Goal: Navigation & Orientation: Find specific page/section

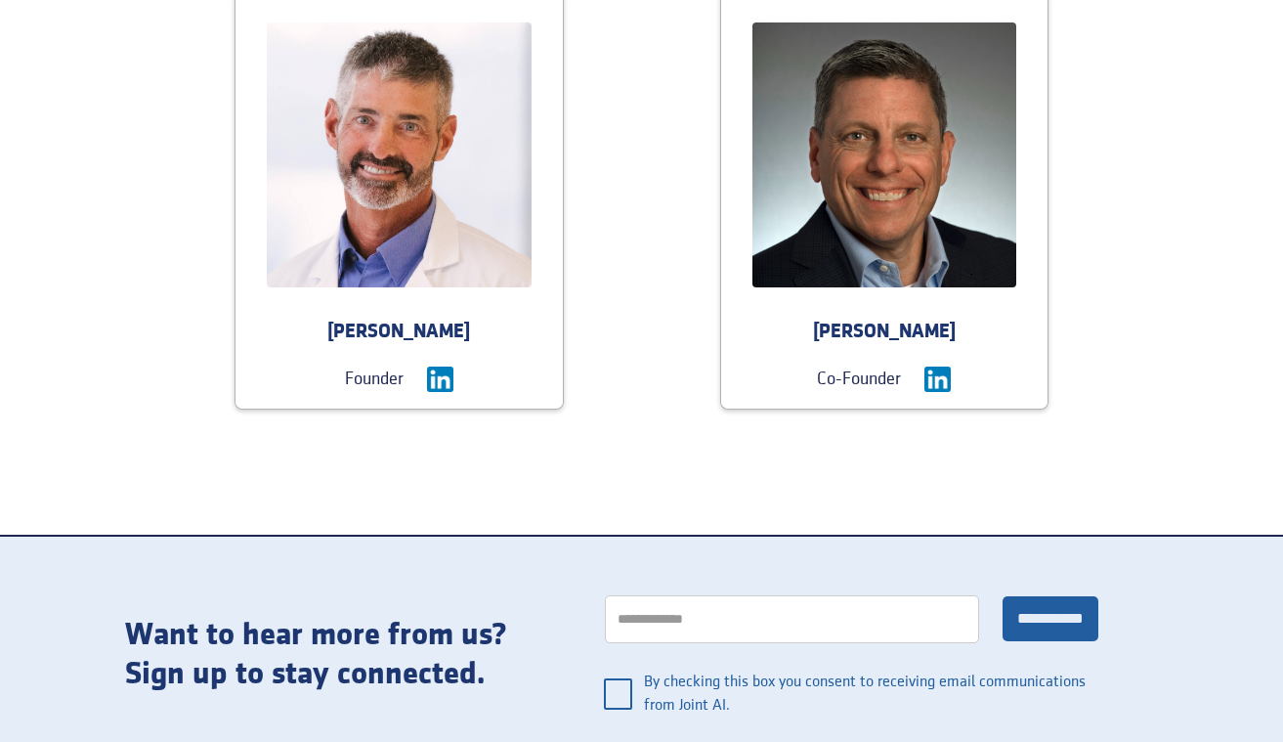
scroll to position [2292, 0]
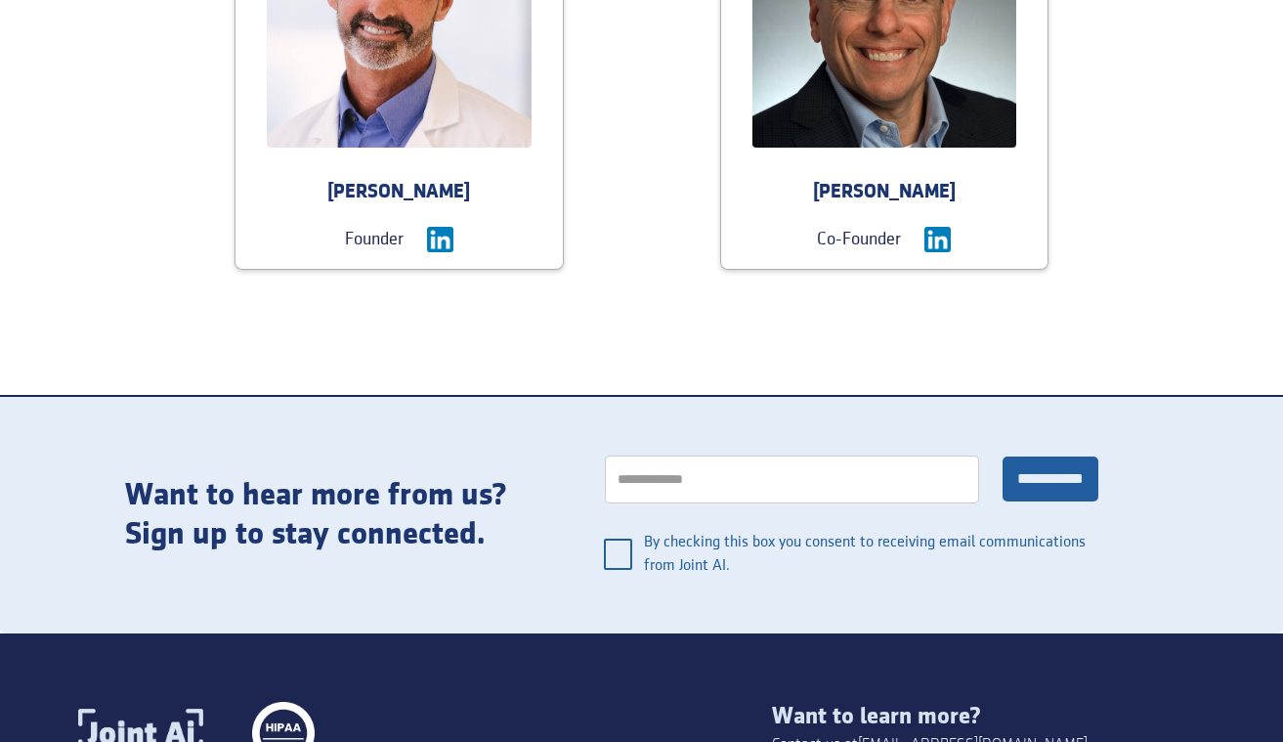
click at [866, 199] on div "Craig Markowitz" at bounding box center [884, 192] width 327 height 27
click at [941, 235] on img at bounding box center [937, 240] width 26 height 26
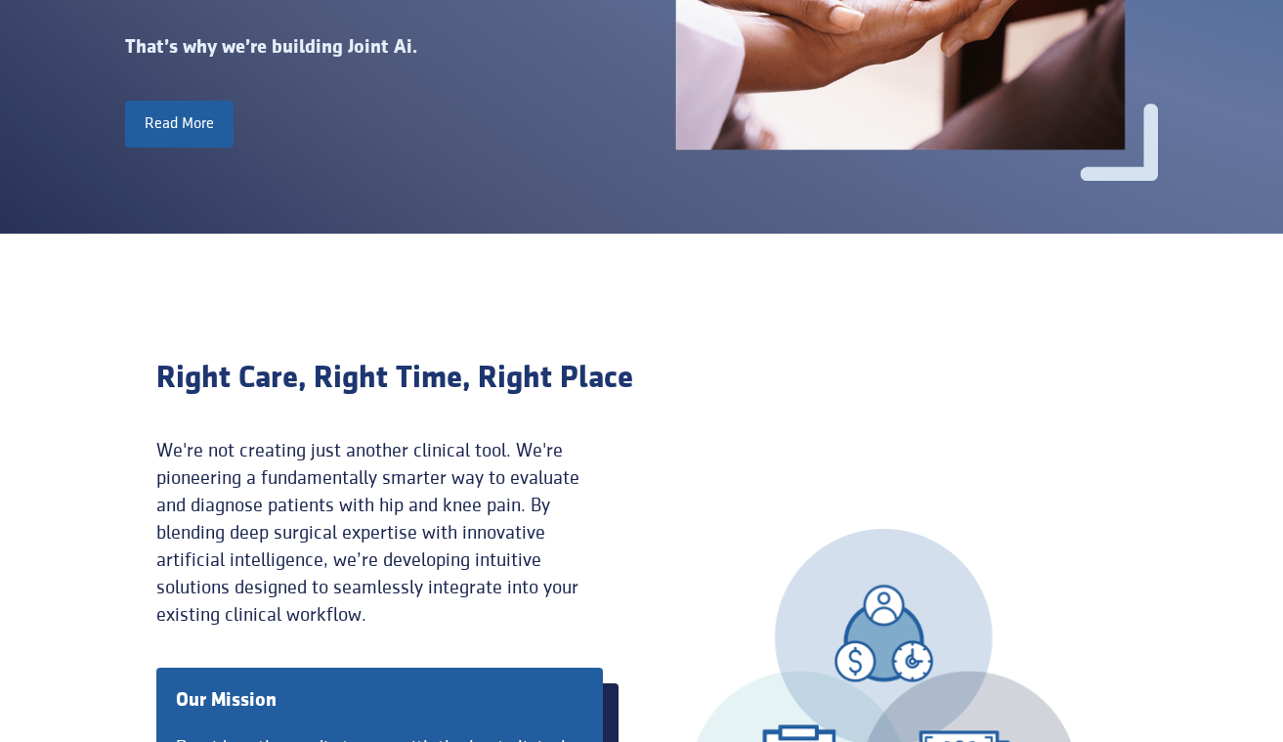
scroll to position [0, 0]
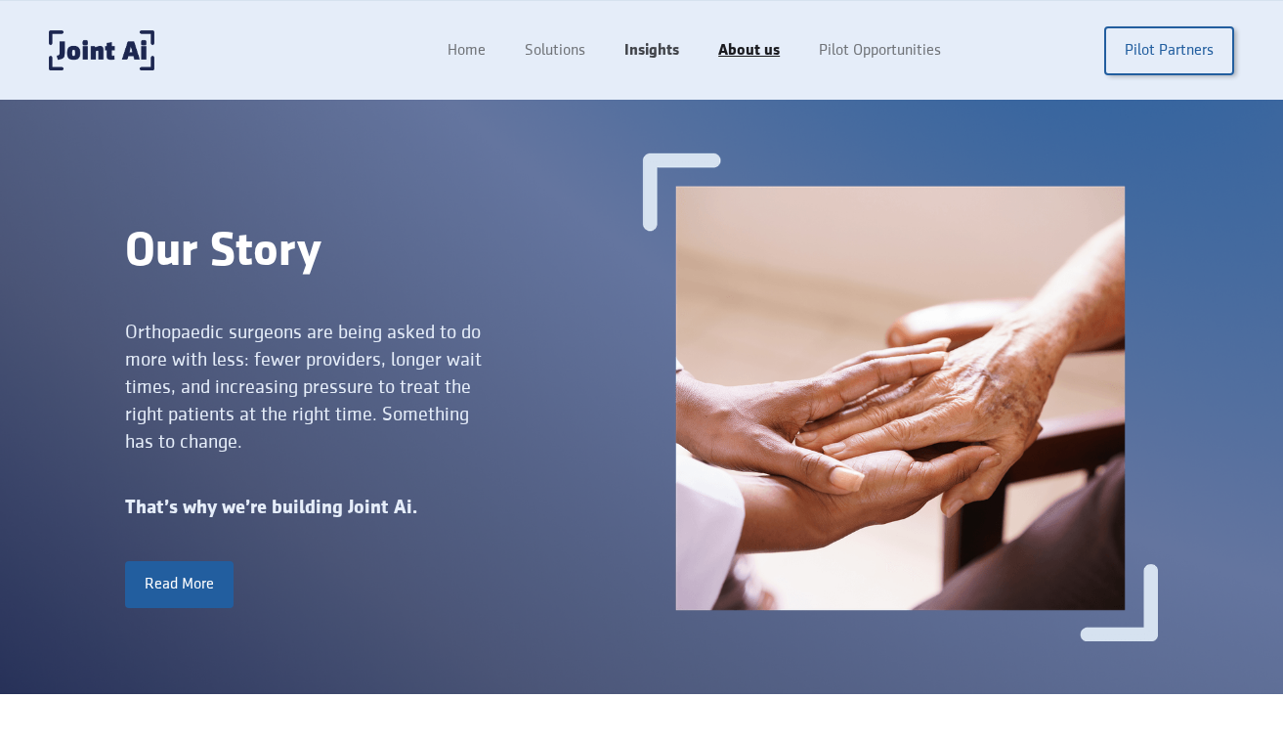
click at [644, 50] on link "Insights" at bounding box center [652, 50] width 94 height 37
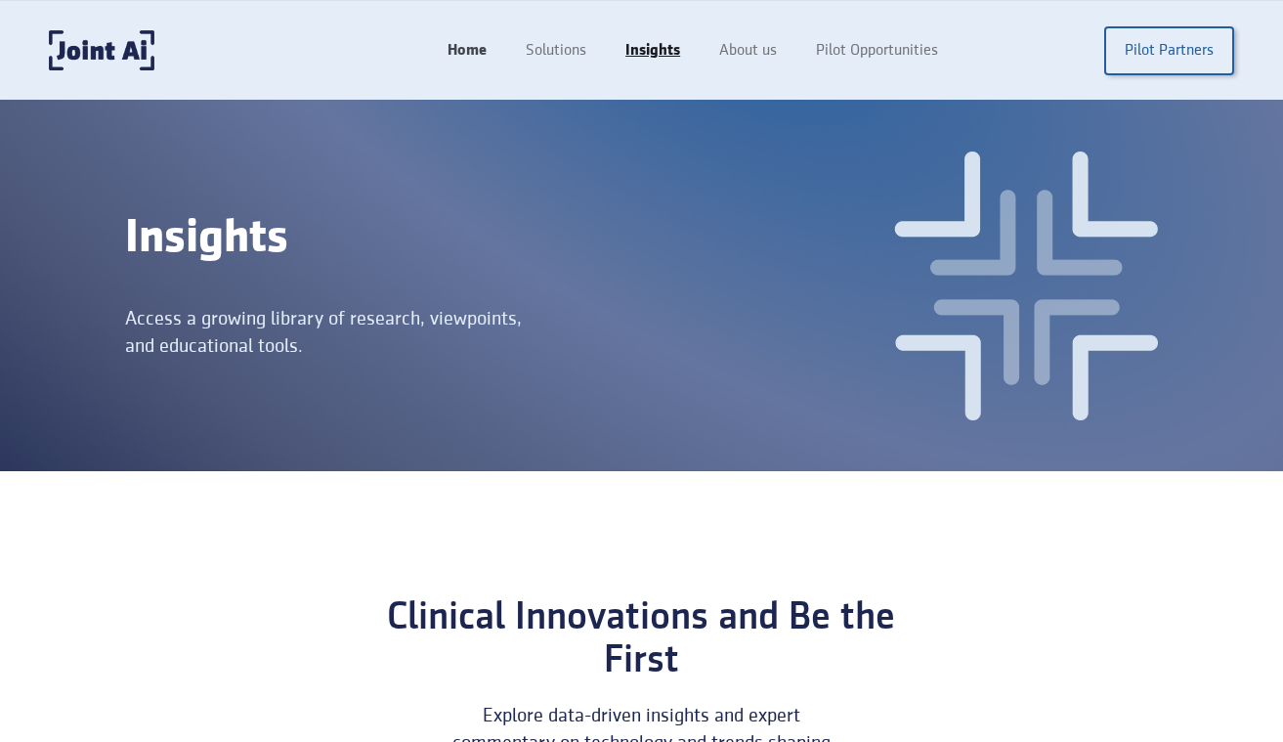
click at [462, 62] on link "Home" at bounding box center [467, 50] width 78 height 37
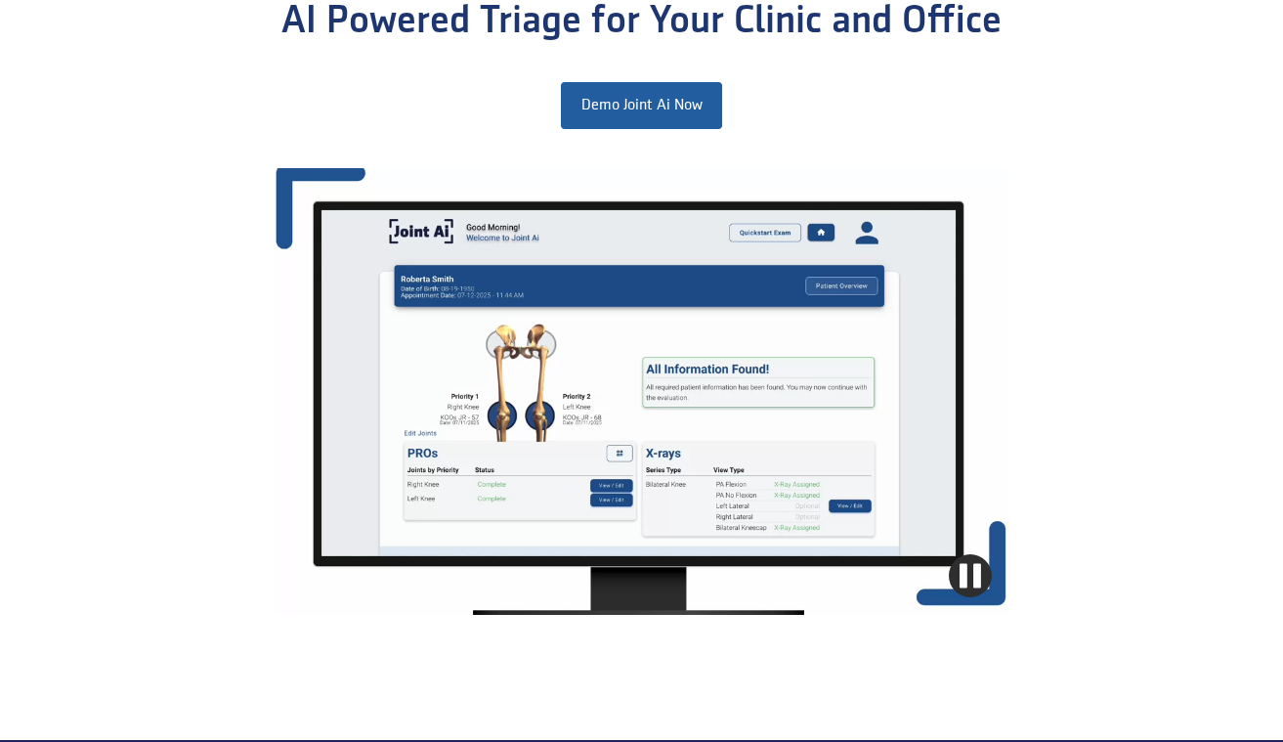
scroll to position [1862, 0]
